Goal: Information Seeking & Learning: Learn about a topic

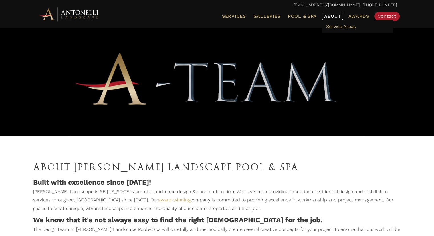
click at [336, 18] on span "About" at bounding box center [332, 16] width 17 height 5
click at [273, 16] on span "Galleries" at bounding box center [267, 15] width 27 height 5
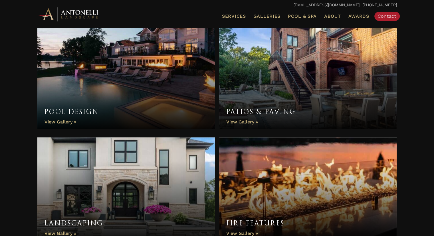
scroll to position [200, 0]
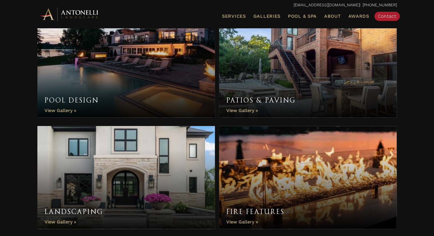
click at [57, 112] on link "Pool Design" at bounding box center [126, 66] width 178 height 103
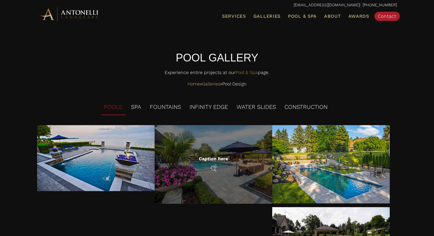
click at [211, 173] on div "Caption here" at bounding box center [214, 164] width 118 height 79
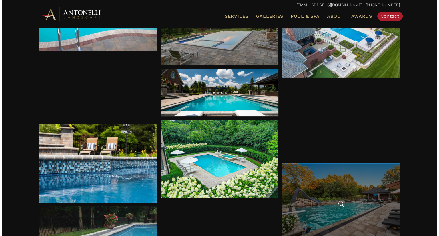
scroll to position [302, 0]
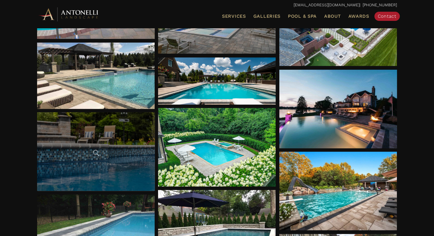
click at [74, 158] on div at bounding box center [96, 151] width 118 height 79
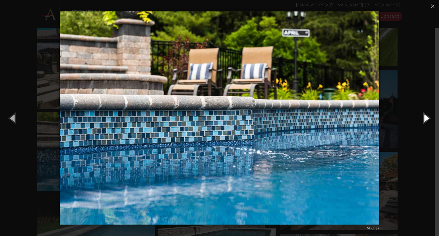
click at [430, 117] on button "Next (Right arrow key)" at bounding box center [426, 117] width 26 height 31
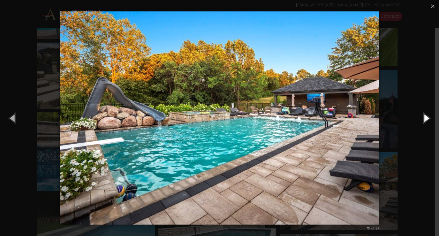
click at [427, 118] on button "Next (Right arrow key)" at bounding box center [426, 117] width 26 height 31
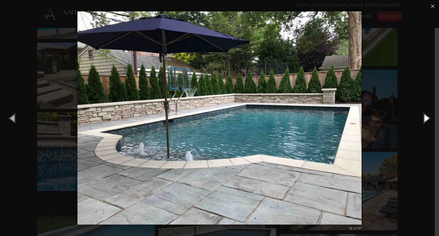
click at [427, 118] on button "Next (Right arrow key)" at bounding box center [426, 117] width 26 height 31
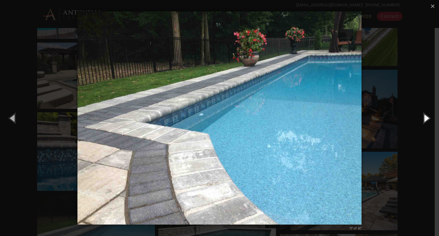
click at [427, 118] on button "Next (Right arrow key)" at bounding box center [426, 117] width 26 height 31
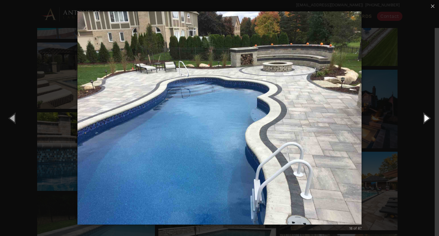
click at [427, 118] on button "Next (Right arrow key)" at bounding box center [426, 117] width 26 height 31
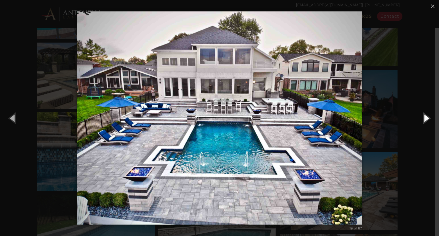
click at [425, 118] on button "Next (Right arrow key)" at bounding box center [426, 117] width 26 height 31
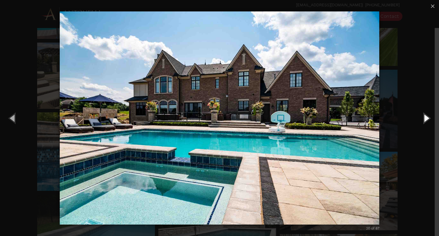
click at [425, 118] on button "Next (Right arrow key)" at bounding box center [426, 117] width 26 height 31
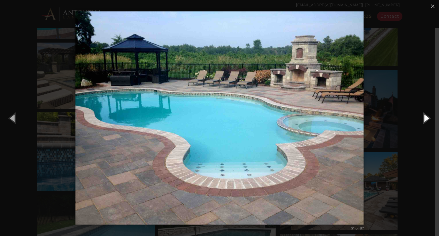
click at [425, 118] on button "Next (Right arrow key)" at bounding box center [426, 117] width 26 height 31
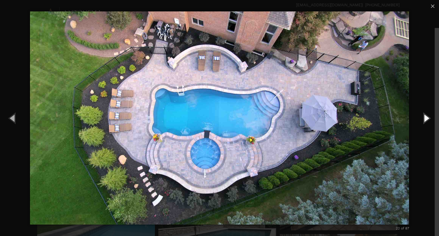
click at [425, 118] on button "Next (Right arrow key)" at bounding box center [426, 117] width 26 height 31
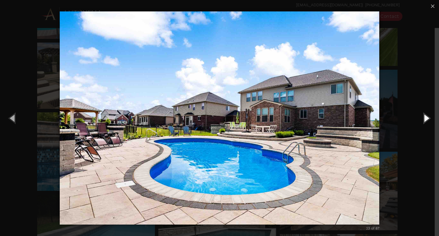
click at [425, 118] on button "Next (Right arrow key)" at bounding box center [426, 117] width 26 height 31
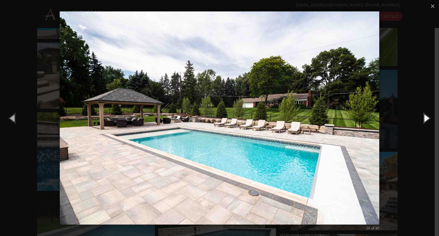
click at [424, 118] on button "Next (Right arrow key)" at bounding box center [426, 117] width 26 height 31
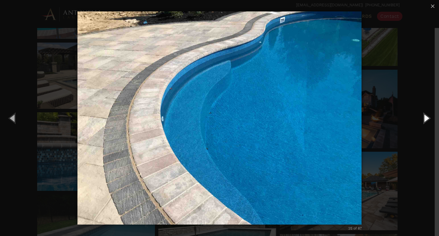
click at [424, 118] on button "Next (Right arrow key)" at bounding box center [426, 117] width 26 height 31
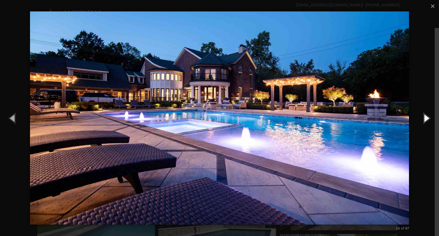
click at [424, 118] on button "Next (Right arrow key)" at bounding box center [426, 117] width 26 height 31
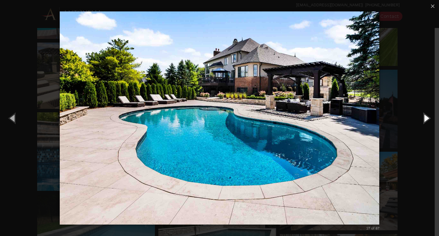
click at [424, 118] on button "Next (Right arrow key)" at bounding box center [426, 117] width 26 height 31
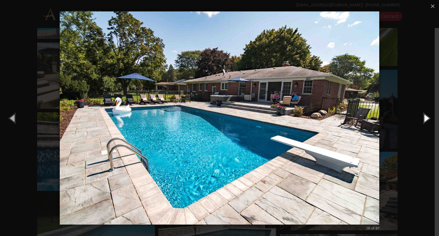
click at [424, 118] on button "Next (Right arrow key)" at bounding box center [426, 117] width 26 height 31
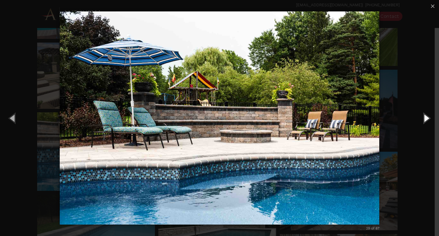
click at [424, 118] on button "Next (Right arrow key)" at bounding box center [426, 117] width 26 height 31
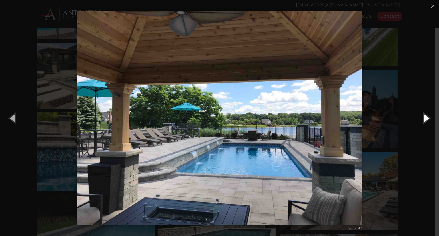
click at [424, 118] on button "Next (Right arrow key)" at bounding box center [426, 117] width 26 height 31
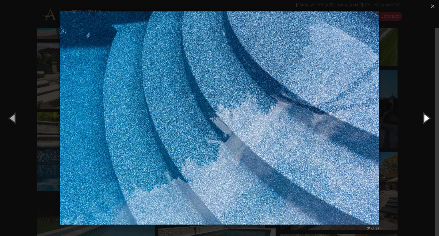
click at [424, 118] on button "Next (Right arrow key)" at bounding box center [426, 117] width 26 height 31
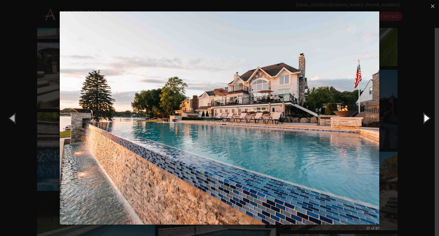
click at [424, 105] on button "Next (Right arrow key)" at bounding box center [426, 117] width 26 height 31
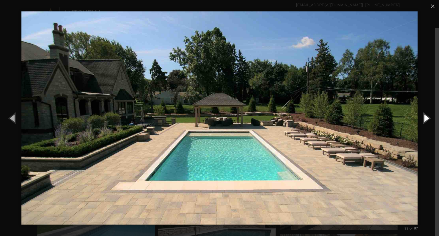
click at [423, 106] on button "Next (Right arrow key)" at bounding box center [426, 117] width 26 height 31
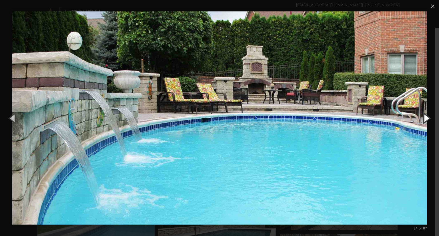
click at [423, 106] on button "Next (Right arrow key)" at bounding box center [426, 117] width 26 height 31
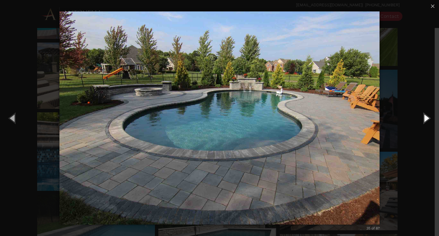
click at [422, 107] on button "Next (Right arrow key)" at bounding box center [426, 117] width 26 height 31
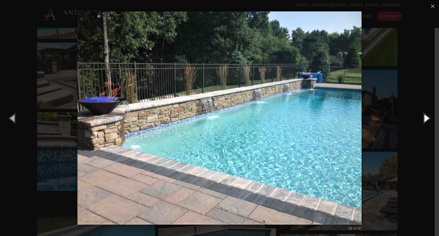
click at [422, 107] on button "Next (Right arrow key)" at bounding box center [426, 117] width 26 height 31
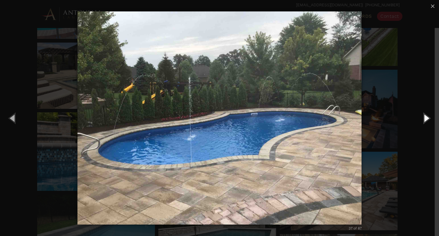
click at [425, 118] on button "Next (Right arrow key)" at bounding box center [426, 117] width 26 height 31
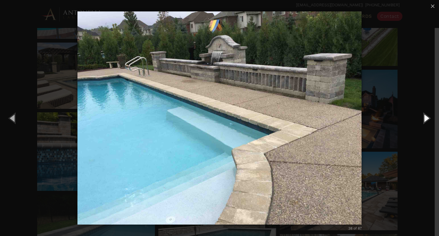
click at [424, 118] on button "Next (Right arrow key)" at bounding box center [426, 117] width 26 height 31
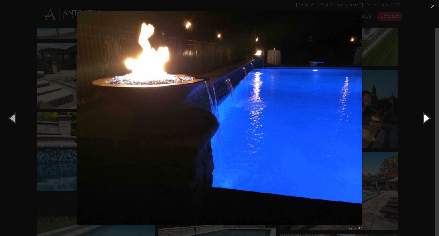
click at [424, 118] on button "Next (Right arrow key)" at bounding box center [426, 117] width 26 height 31
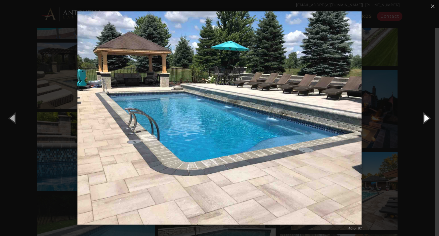
click at [424, 117] on button "Next (Right arrow key)" at bounding box center [426, 117] width 26 height 31
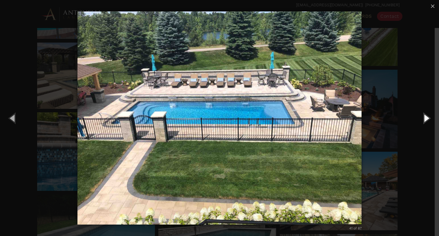
click at [424, 115] on button "Next (Right arrow key)" at bounding box center [426, 117] width 26 height 31
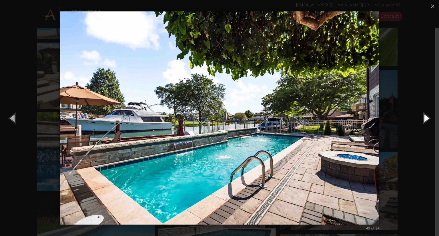
click at [426, 120] on button "Next (Right arrow key)" at bounding box center [426, 117] width 26 height 31
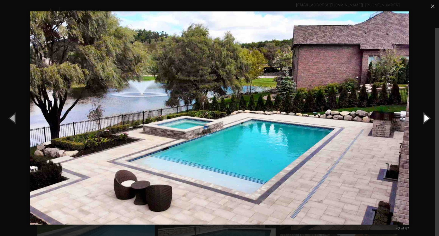
click at [426, 120] on button "Next (Right arrow key)" at bounding box center [426, 117] width 26 height 31
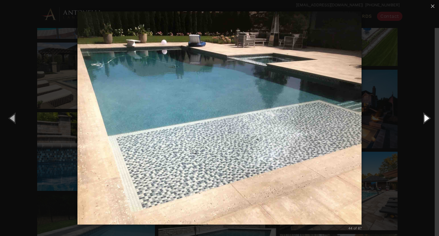
click at [423, 115] on button "Next (Right arrow key)" at bounding box center [426, 117] width 26 height 31
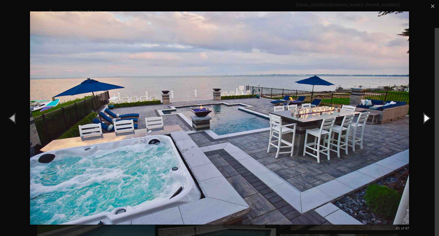
click at [423, 118] on button "Next (Right arrow key)" at bounding box center [426, 117] width 26 height 31
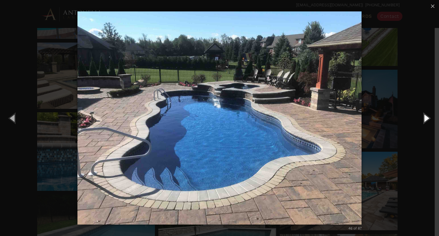
click at [422, 120] on button "Next (Right arrow key)" at bounding box center [426, 117] width 26 height 31
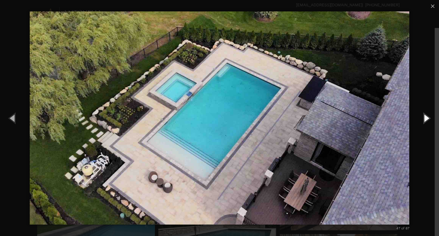
click at [426, 118] on button "Next (Right arrow key)" at bounding box center [426, 117] width 26 height 31
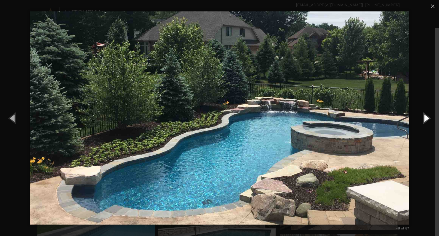
click at [425, 118] on button "Next (Right arrow key)" at bounding box center [426, 117] width 26 height 31
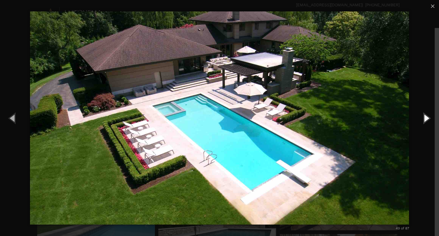
click at [425, 119] on button "Next (Right arrow key)" at bounding box center [426, 117] width 26 height 31
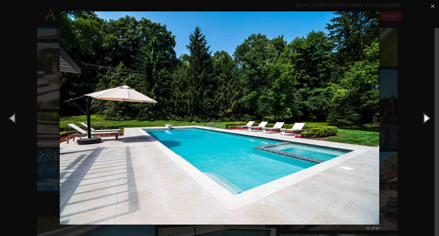
click at [425, 119] on button "Next (Right arrow key)" at bounding box center [426, 117] width 26 height 31
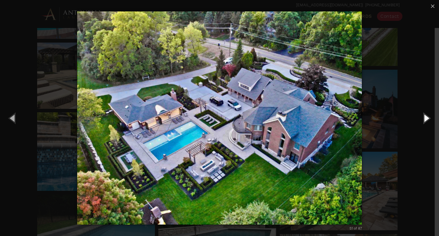
click at [424, 117] on button "Next (Right arrow key)" at bounding box center [426, 117] width 26 height 31
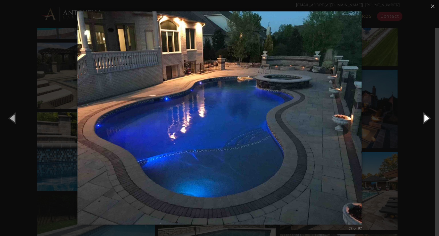
click at [426, 119] on button "Next (Right arrow key)" at bounding box center [426, 117] width 26 height 31
